Goal: Transaction & Acquisition: Purchase product/service

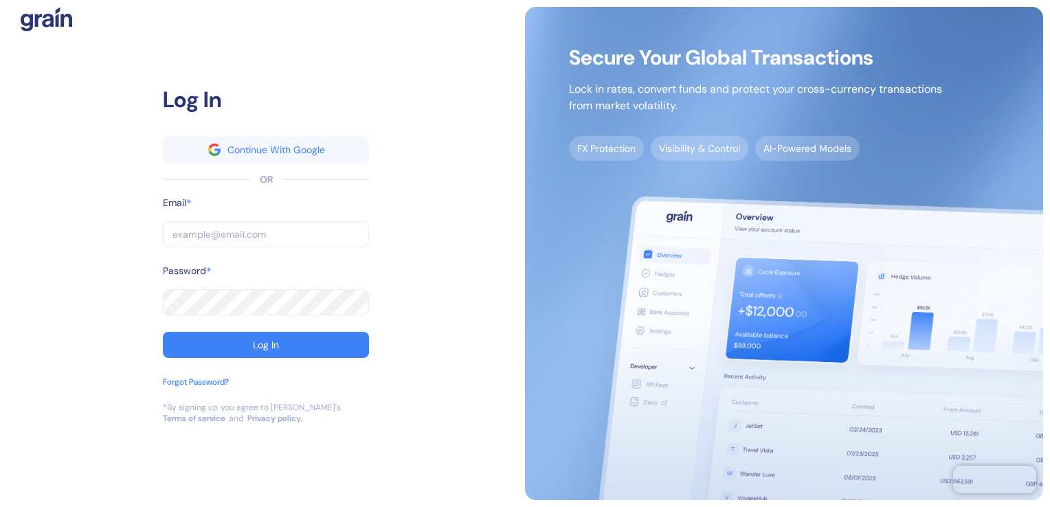
click at [219, 232] on input "text" at bounding box center [266, 234] width 206 height 26
type input "a"
type input "an"
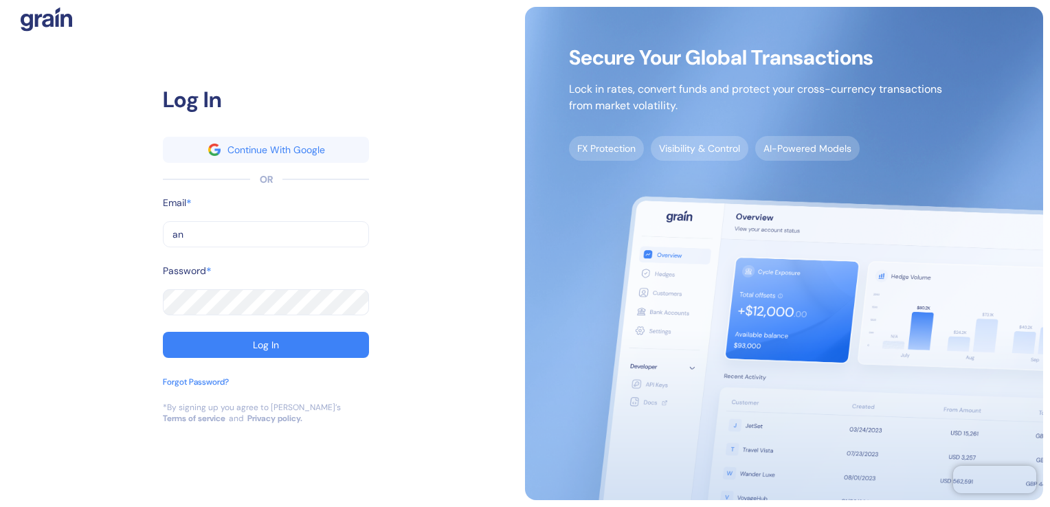
type input "ank"
type input "anki"
type input "ankit"
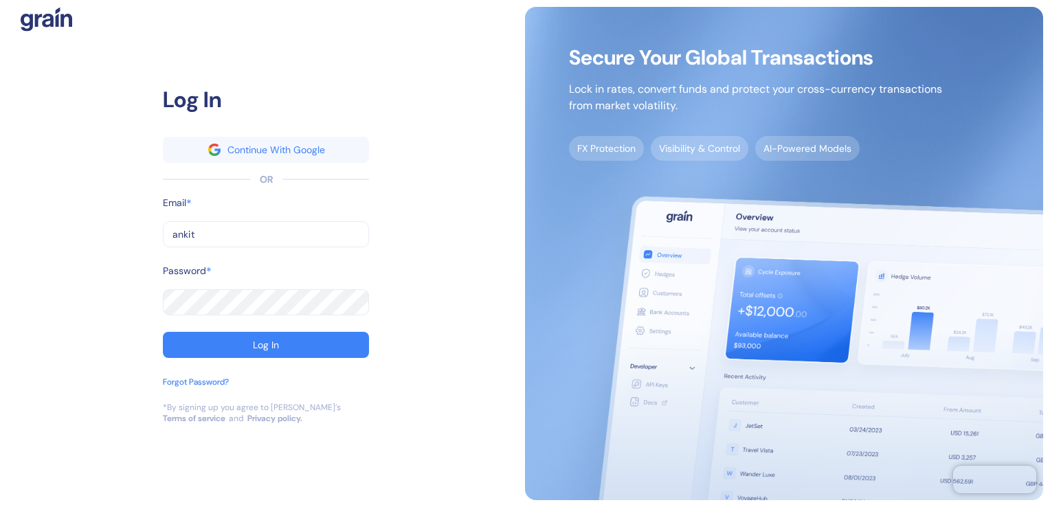
type input "ankit"
type input "ankita"
type input "ankita."
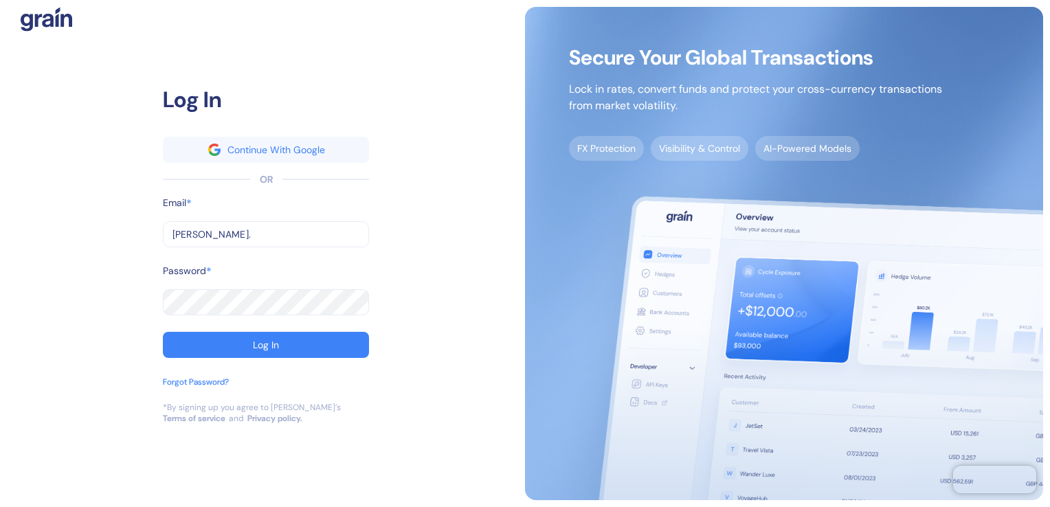
type input "ankita.b"
type input "ankita.bi"
type input "ankita.biy"
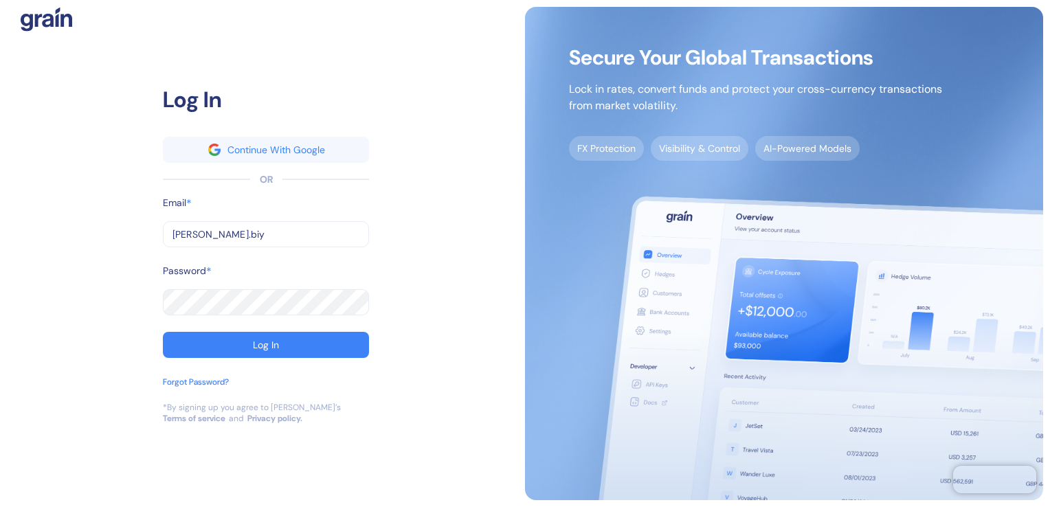
type input "ankita.biy"
type input "ankita.biya"
type input "ankita.biyan"
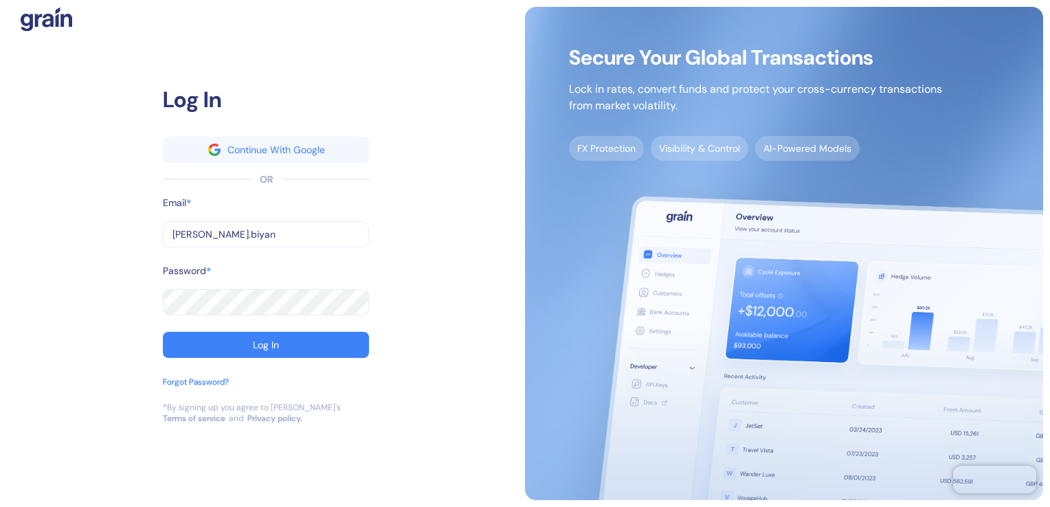
type input "ankita.biyani"
type input "ankita.biyani@"
type input "ankita.biyani@s"
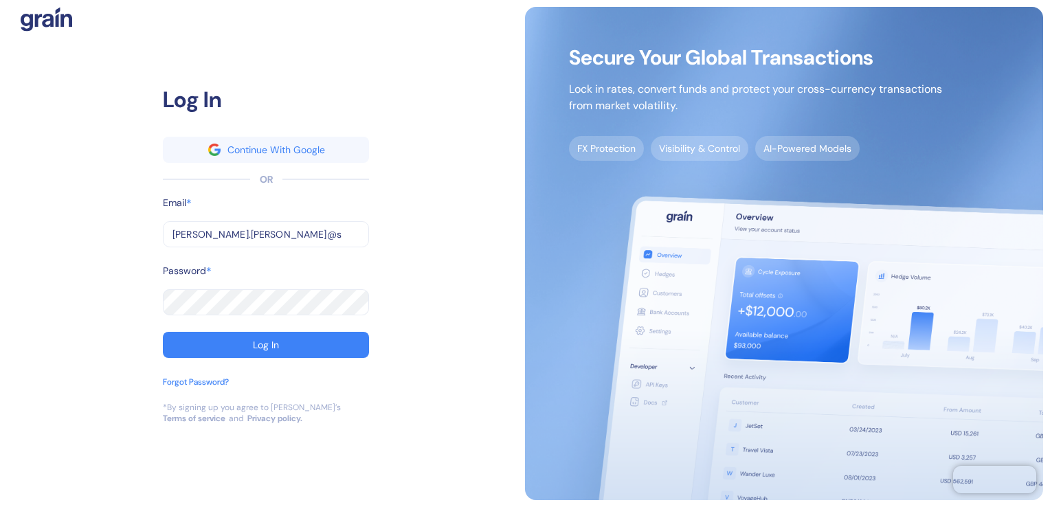
type input "ankita.biyani@s"
type input "ankita.biyani@st"
type input "ankita.biyani@stu"
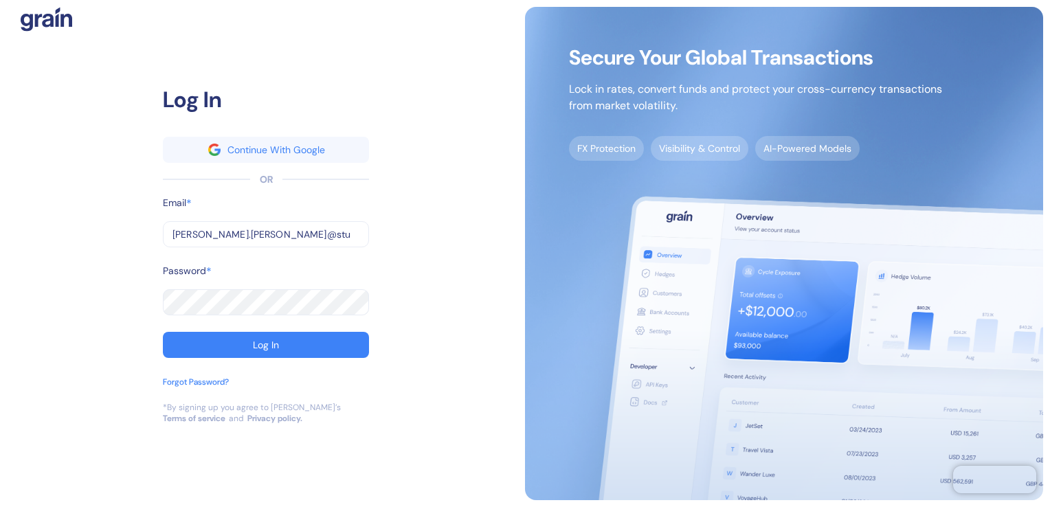
type input "ankita.biyani@stub"
type input "ankita.biyani@stuba"
type input "ankita.biyani@stuba."
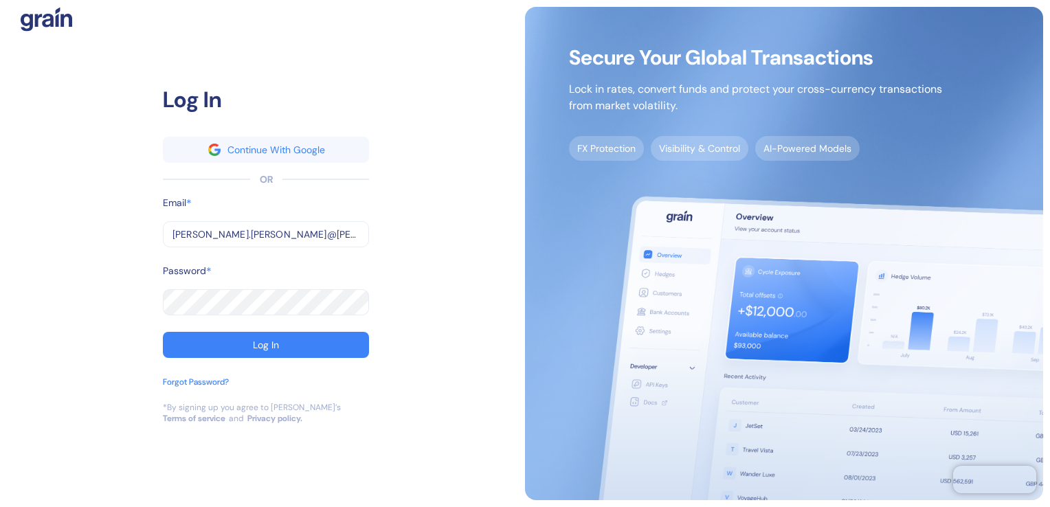
type input "ankita.biyani@stuba."
type input "ankita.biyani@stuba.c"
type input "ankita.biyani@stuba.co"
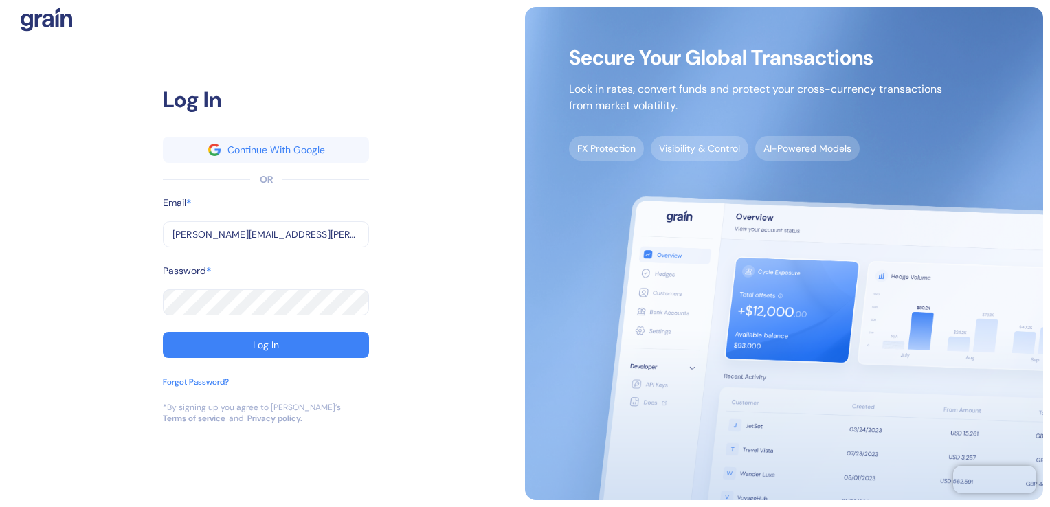
type input "[PERSON_NAME][EMAIL_ADDRESS][PERSON_NAME][PERSON_NAME][DOMAIN_NAME]"
click at [163, 332] on button "Log In" at bounding box center [266, 345] width 206 height 26
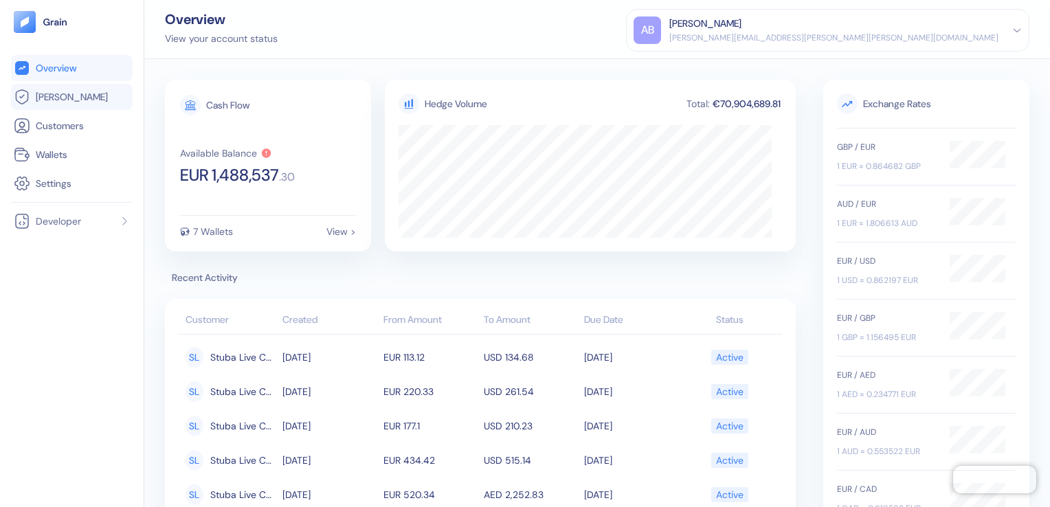
click at [49, 95] on span "[PERSON_NAME]" at bounding box center [72, 97] width 72 height 14
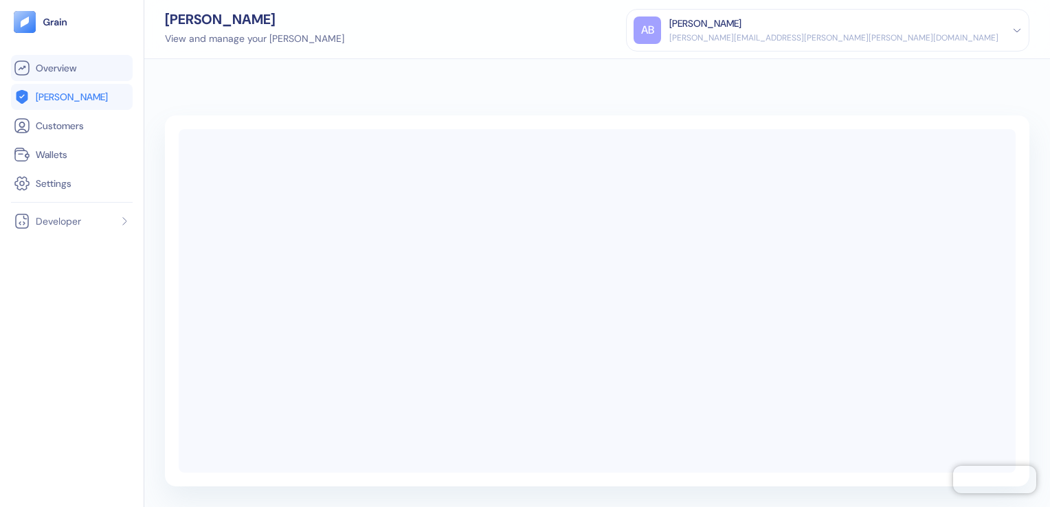
click at [55, 70] on span "Overview" at bounding box center [56, 68] width 41 height 14
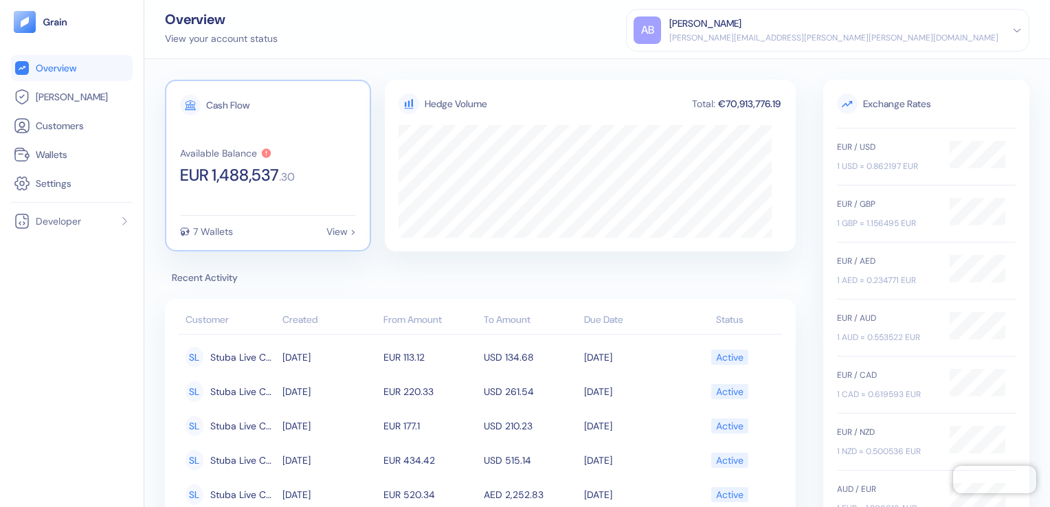
click at [338, 231] on div "View >" at bounding box center [341, 232] width 30 height 10
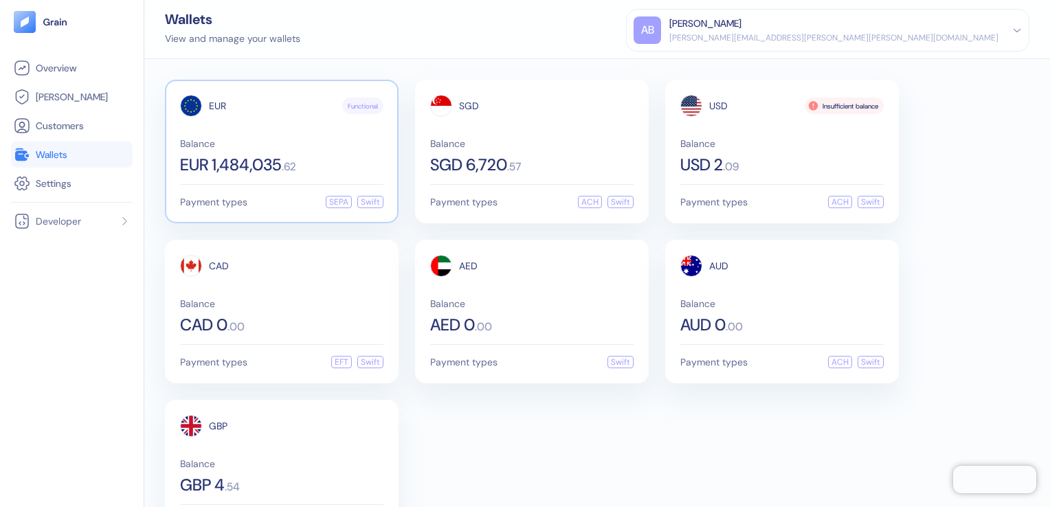
click at [294, 123] on div "EUR Functional Balance EUR 1,484,035 . 62" at bounding box center [281, 134] width 203 height 78
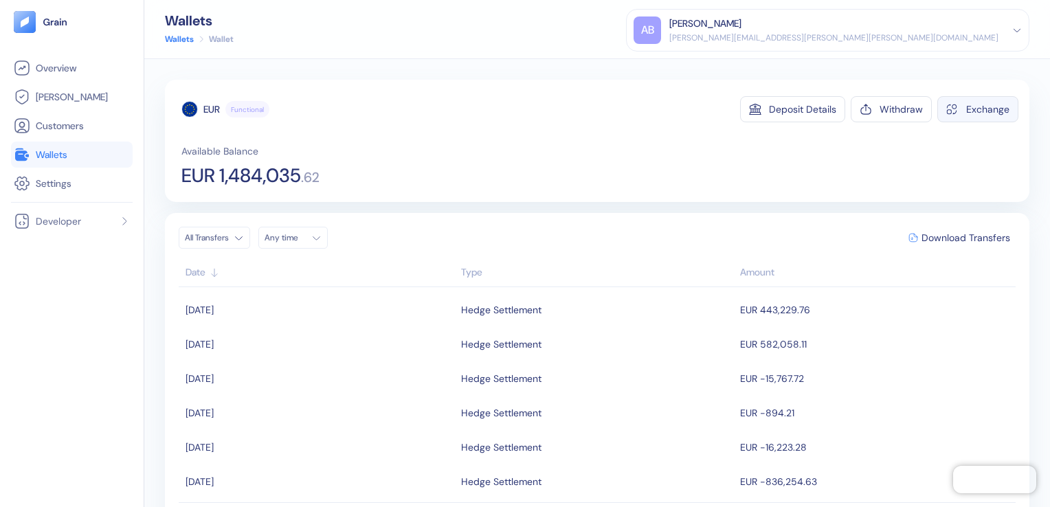
click at [968, 110] on div "Exchange" at bounding box center [987, 109] width 43 height 10
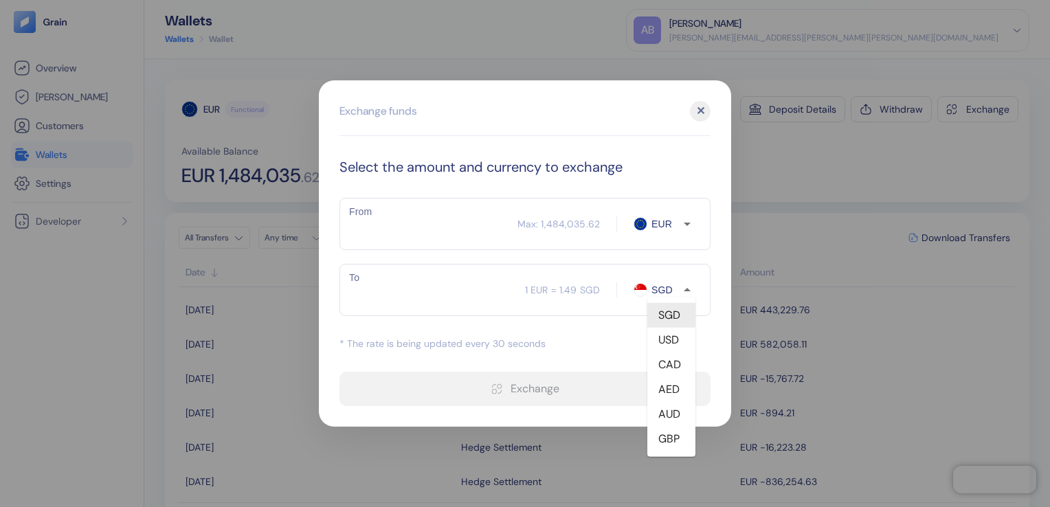
click at [662, 290] on input "SGD" at bounding box center [665, 289] width 36 height 14
click at [668, 394] on li "AED" at bounding box center [671, 389] width 48 height 25
type input "AED"
click at [541, 292] on div "1 EUR = 1.49 SGD" at bounding box center [562, 290] width 75 height 14
click at [561, 284] on div "1 EUR = 1.49 SGD" at bounding box center [562, 290] width 75 height 14
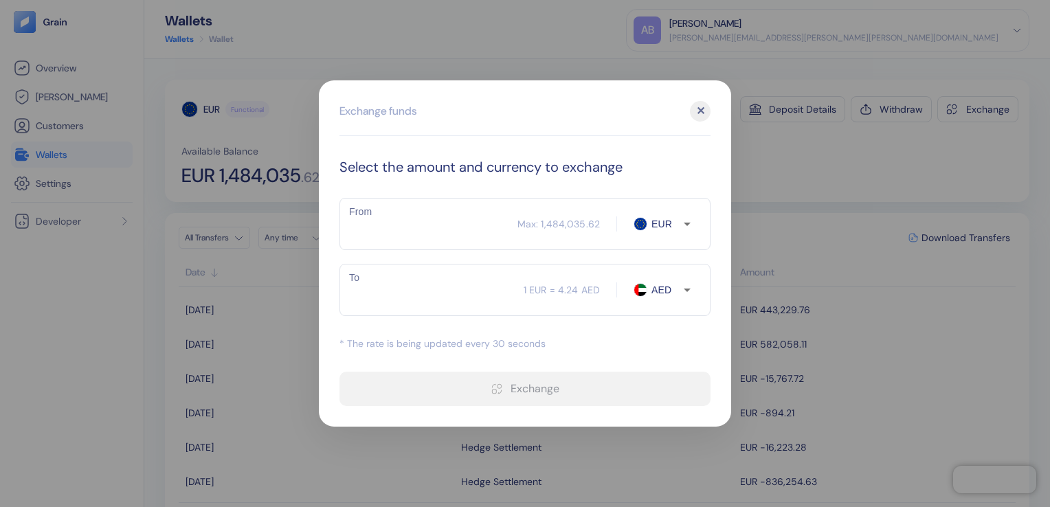
click at [579, 287] on div "1 EUR = 4.24 AED" at bounding box center [562, 290] width 76 height 14
click at [546, 227] on div "Max: 1,484,035.62" at bounding box center [558, 224] width 82 height 14
click at [446, 216] on input "From" at bounding box center [428, 224] width 178 height 34
click at [355, 225] on input "From" at bounding box center [428, 224] width 178 height 34
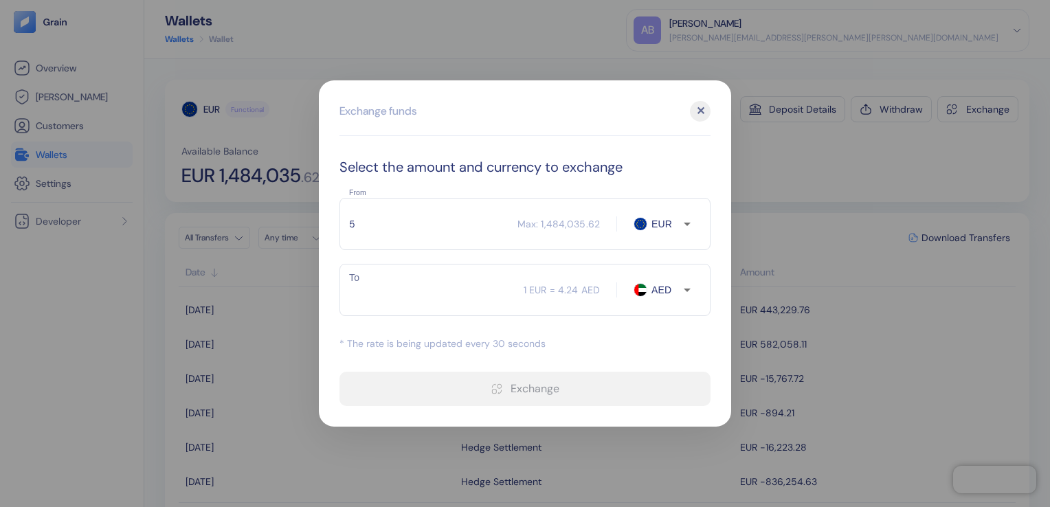
type input "56"
type input "237.66"
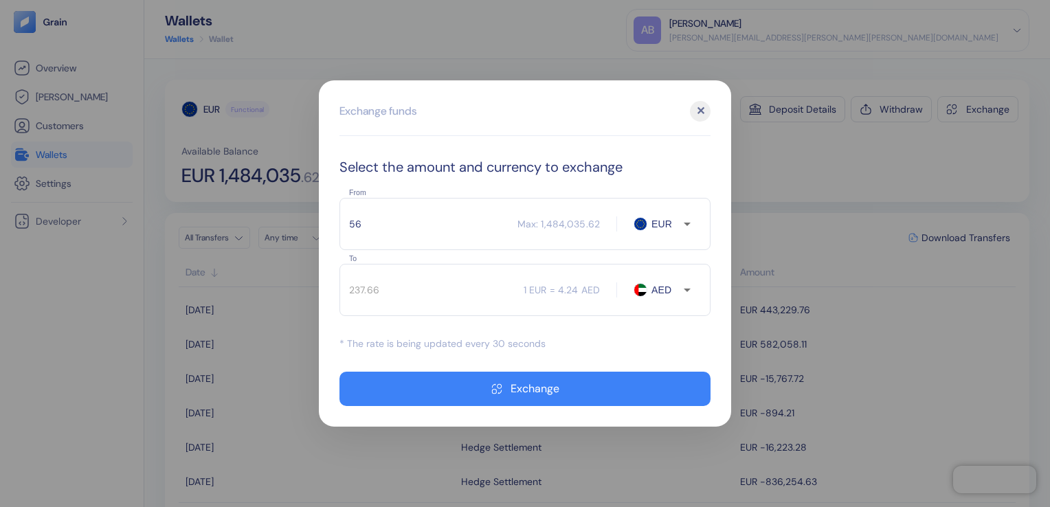
type input "561"
type input "2380.85"
type input "5618"
type input "23842.46"
type input "5"
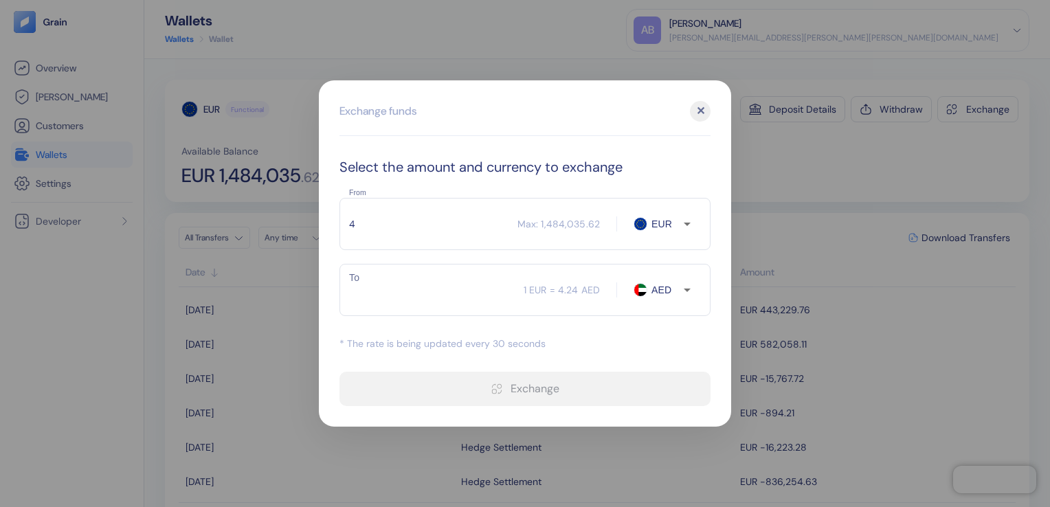
type input "46"
type input "195.22"
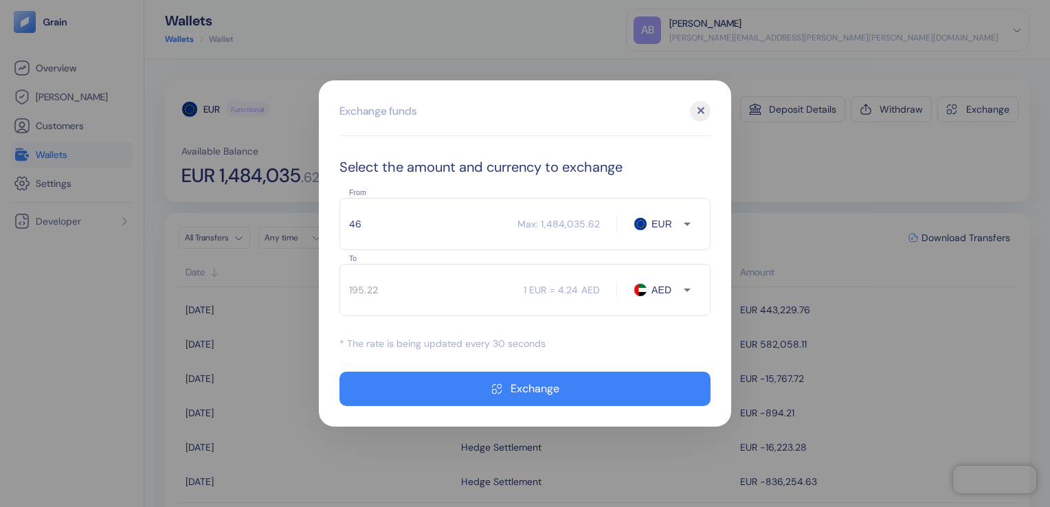
type input "461"
type input "1956.45"
type input "4618"
type input "19598.52"
type input "4618"
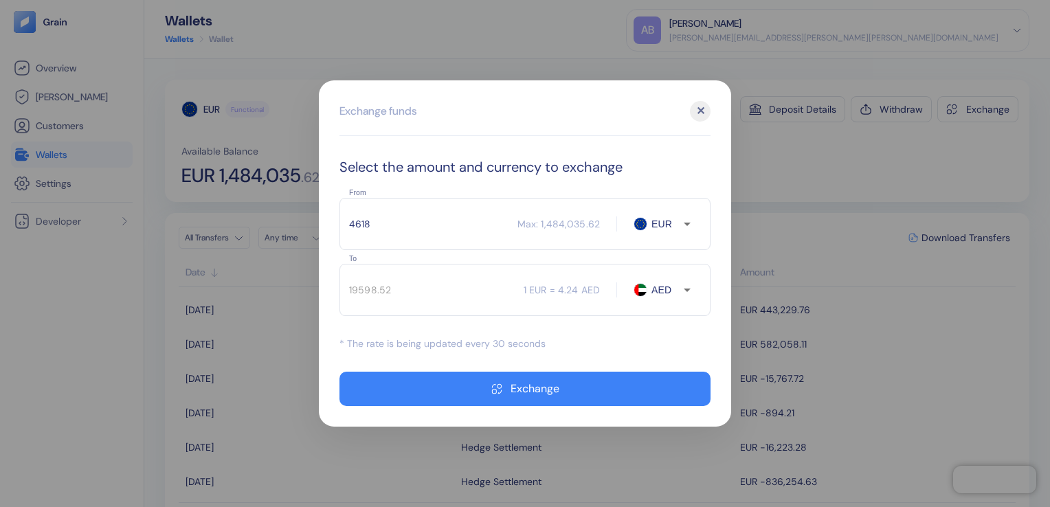
type input "19600.18"
type input "461"
type input "1956.62"
type input "4616"
type input "19591.69"
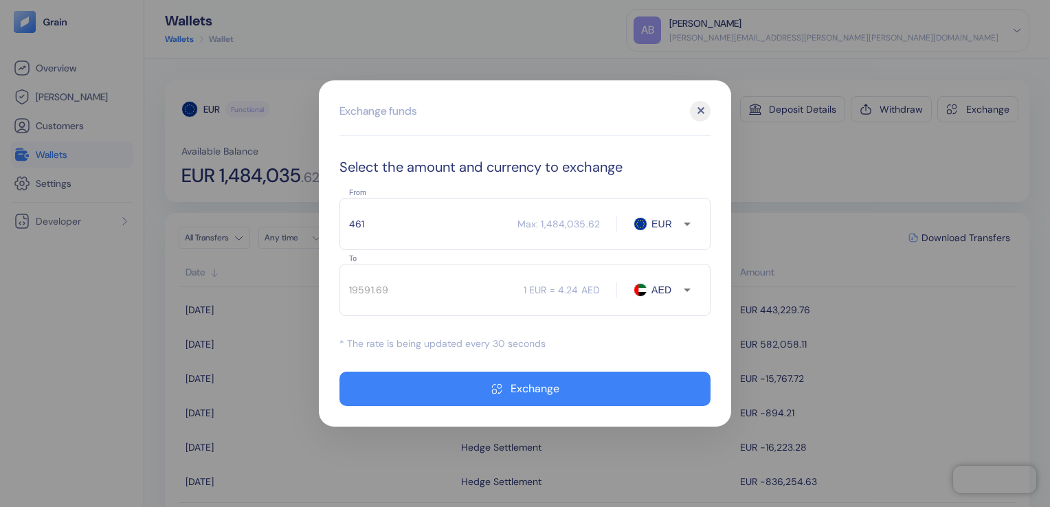
type input "4615"
type input "19587.45"
type input "4614"
type input "19584.87"
type input "461"
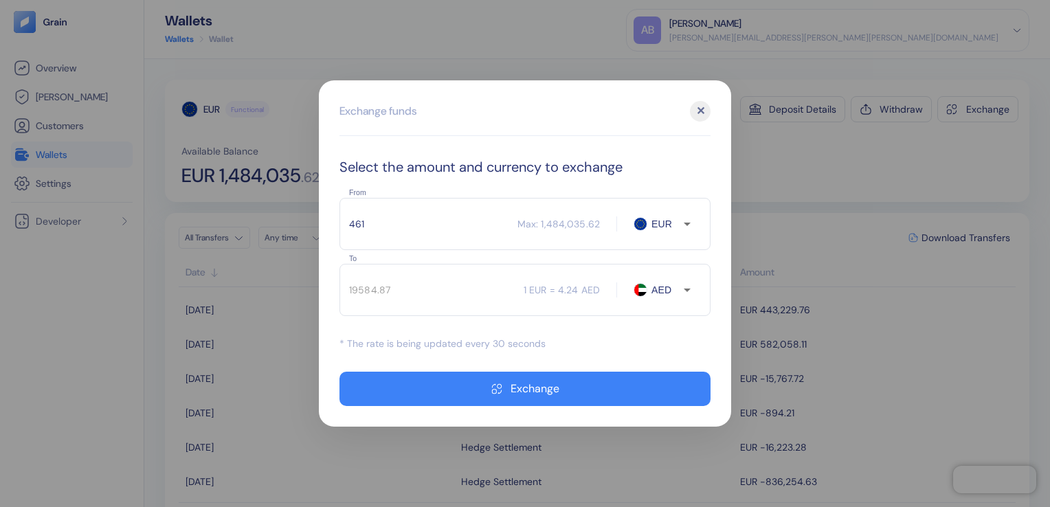
type input "1956.78"
type input "4613"
type input "19580.62"
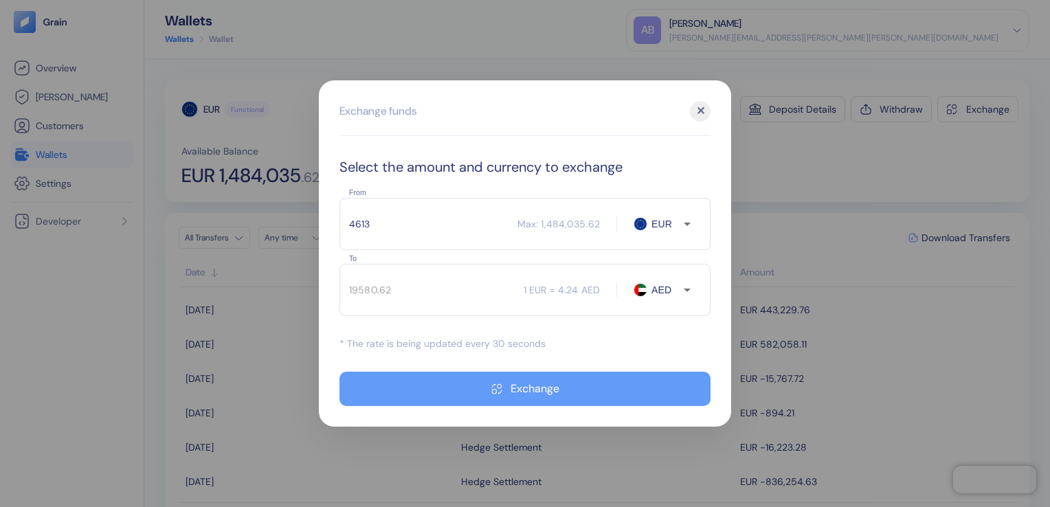
click at [517, 388] on div "Exchange" at bounding box center [535, 388] width 49 height 11
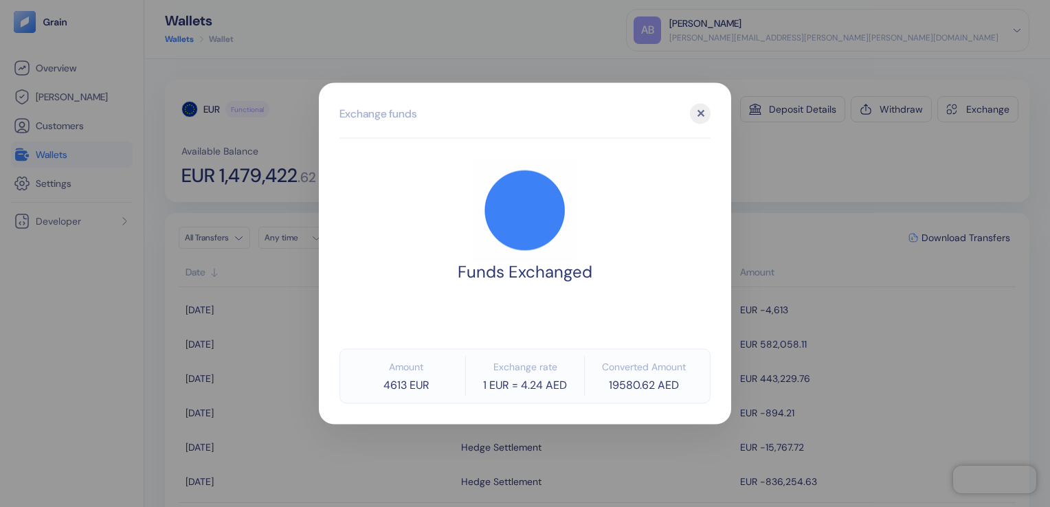
click at [701, 114] on div "✕" at bounding box center [700, 114] width 21 height 21
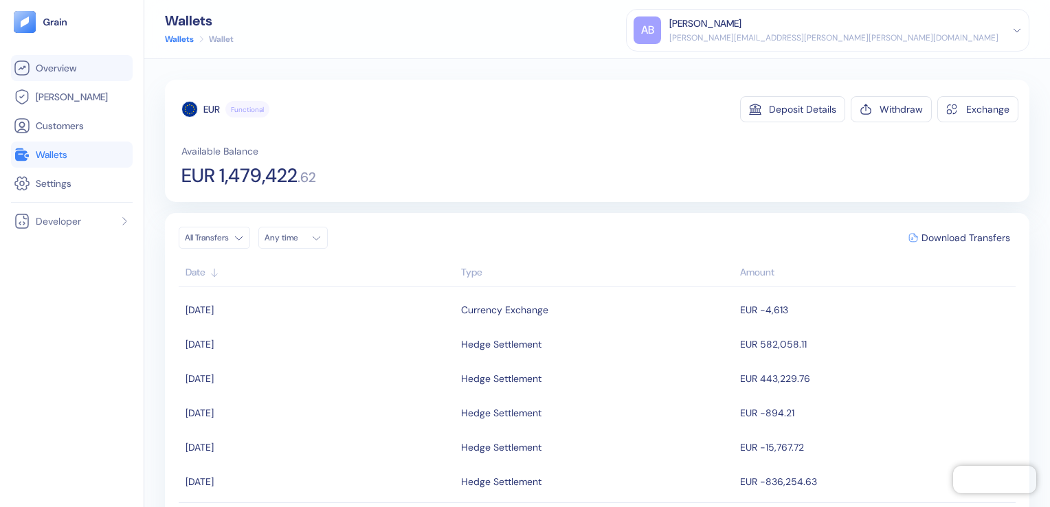
click at [41, 71] on span "Overview" at bounding box center [56, 68] width 41 height 14
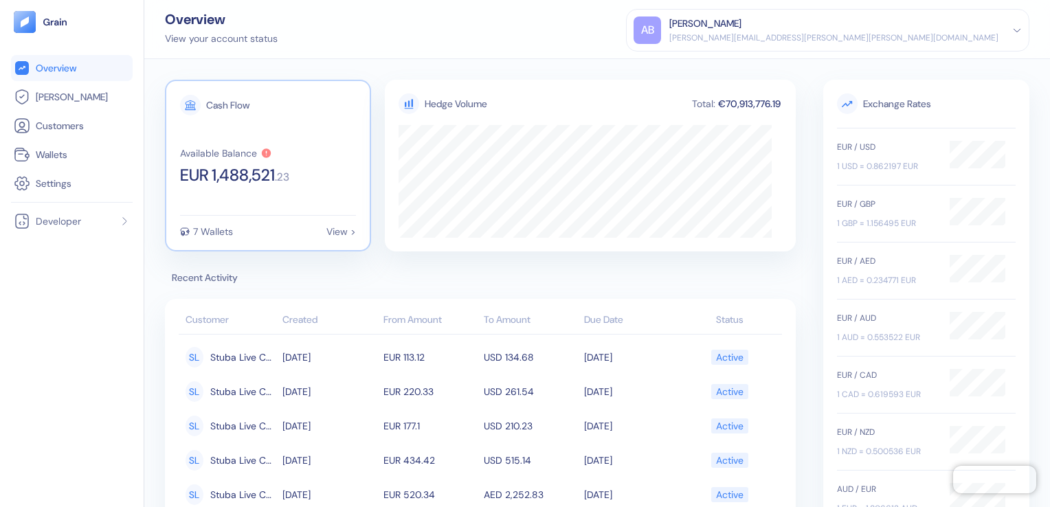
click at [339, 227] on div "View >" at bounding box center [341, 232] width 30 height 10
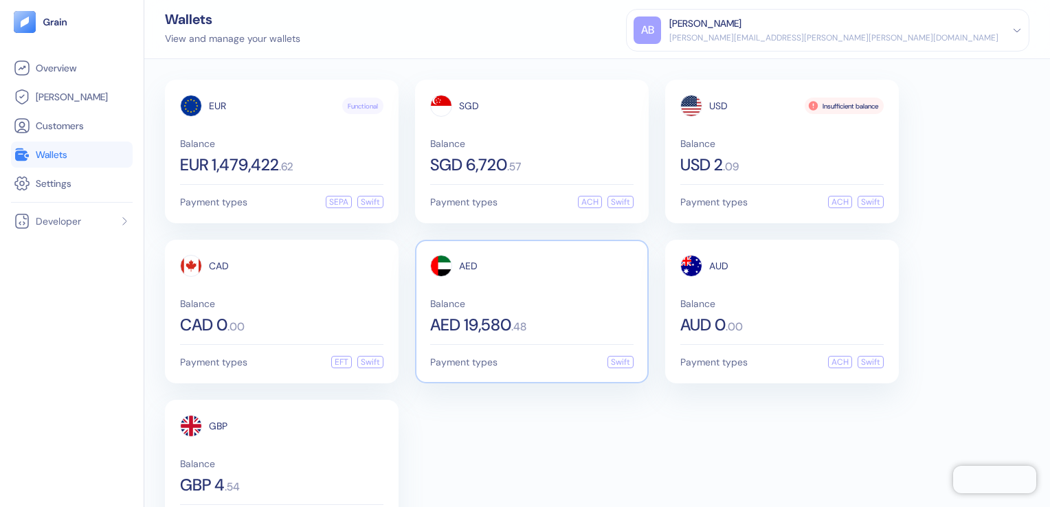
click at [559, 317] on div "AED 19,580 . 48" at bounding box center [531, 325] width 203 height 16
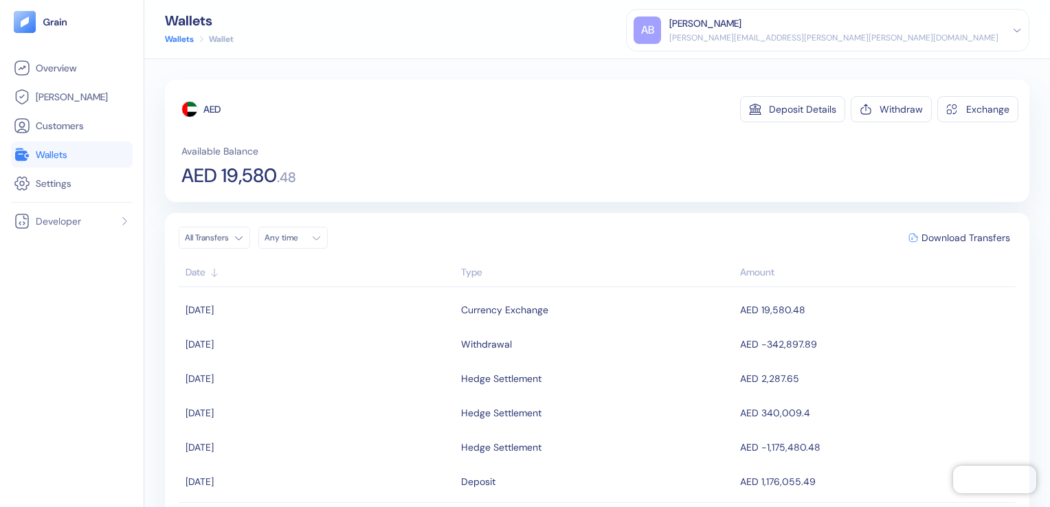
click at [858, 144] on div "Available Balance AED 19,580 . 48" at bounding box center [599, 164] width 837 height 41
click at [880, 104] on div "Withdraw" at bounding box center [901, 109] width 43 height 10
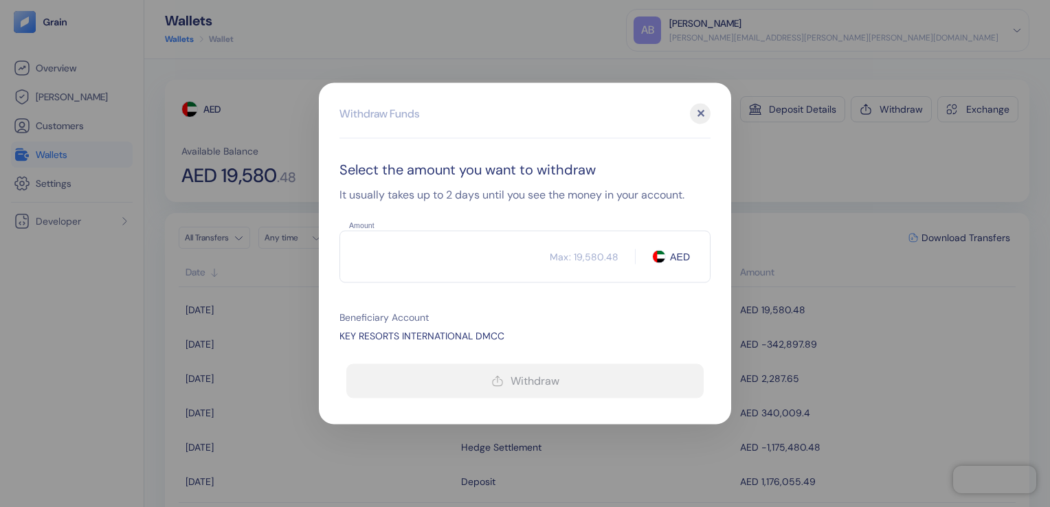
click at [416, 257] on input "Amount" at bounding box center [444, 257] width 210 height 34
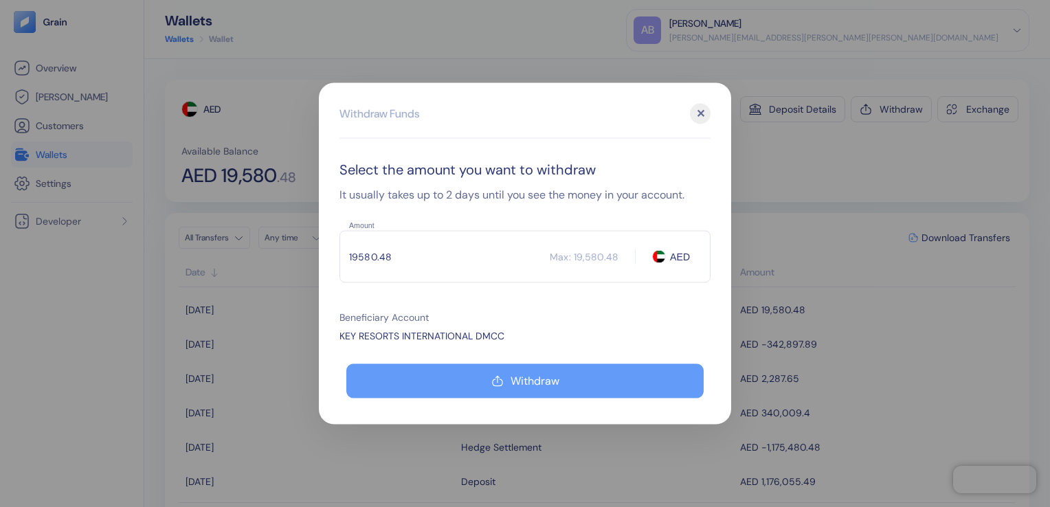
type input "19580.48"
click at [523, 378] on div "Withdraw" at bounding box center [535, 381] width 49 height 11
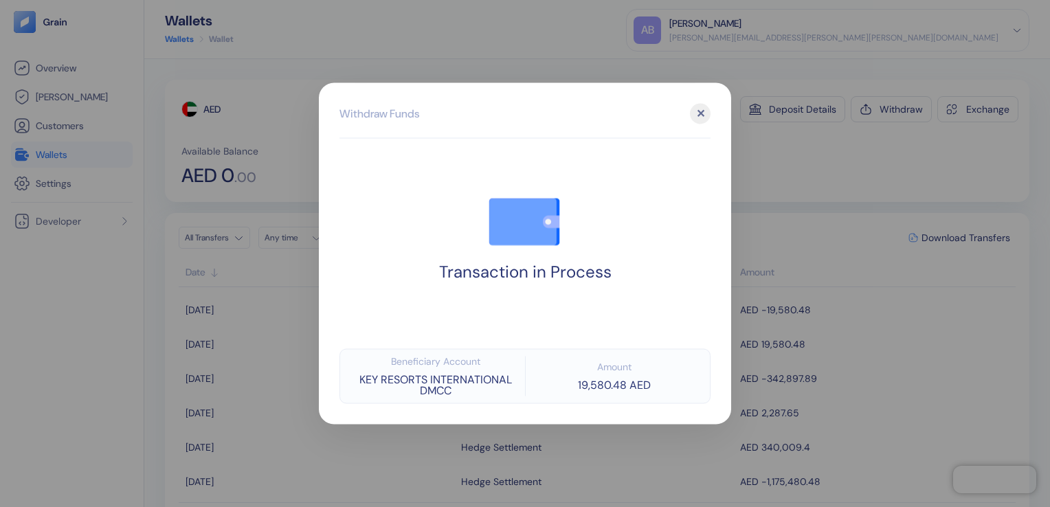
click at [703, 118] on div "✕" at bounding box center [700, 114] width 21 height 21
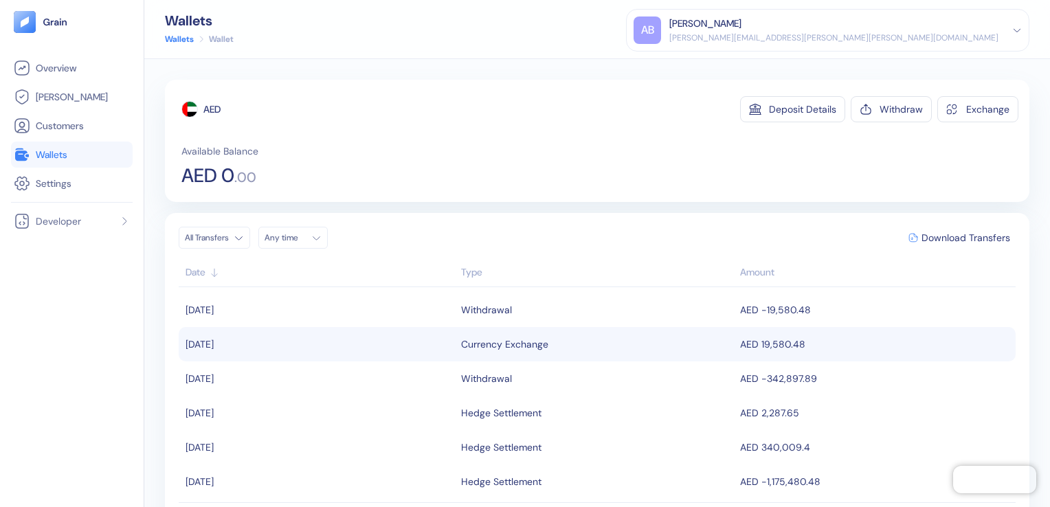
click at [508, 346] on div "Currency Exchange" at bounding box center [504, 344] width 87 height 23
